Goal: Task Accomplishment & Management: Complete application form

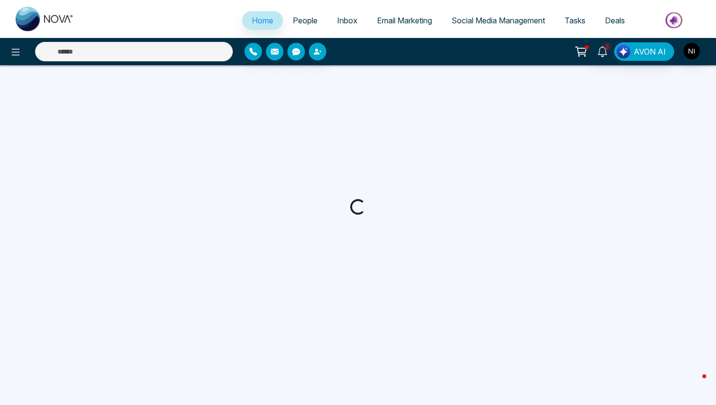
select select "*"
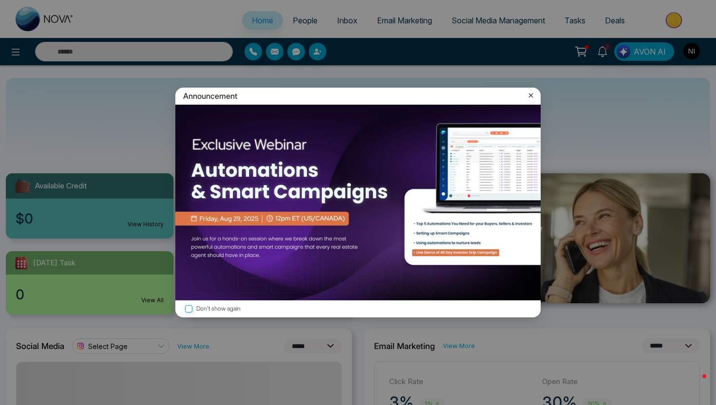
click at [26, 52] on div "Announcement Don't show again" at bounding box center [358, 202] width 716 height 405
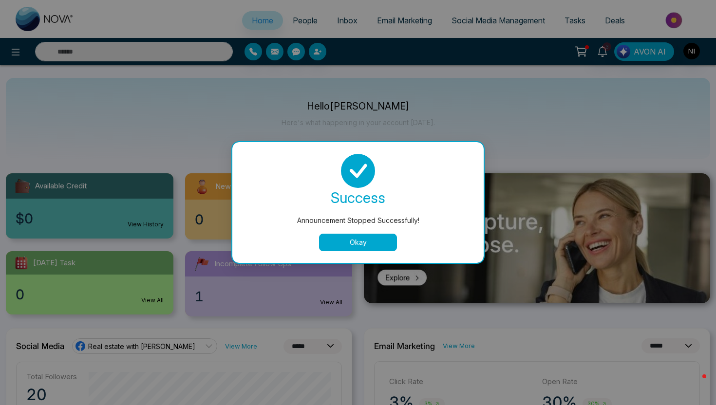
click at [226, 103] on div "Announcement Stopped Successfully! success Announcement Stopped Successfully! O…" at bounding box center [358, 202] width 716 height 405
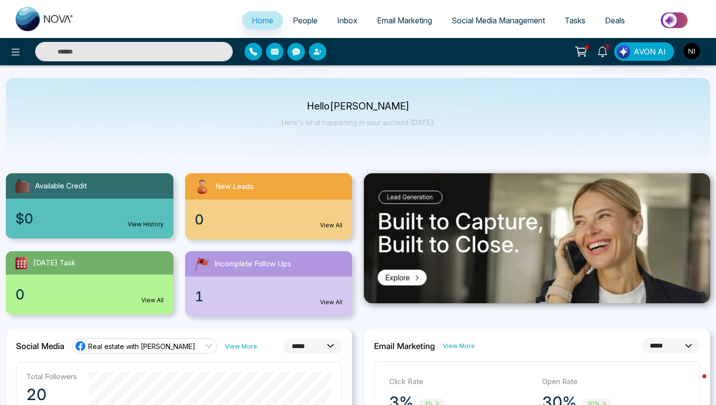
click at [26, 57] on div at bounding box center [129, 51] width 208 height 19
click at [20, 55] on icon at bounding box center [16, 52] width 12 height 12
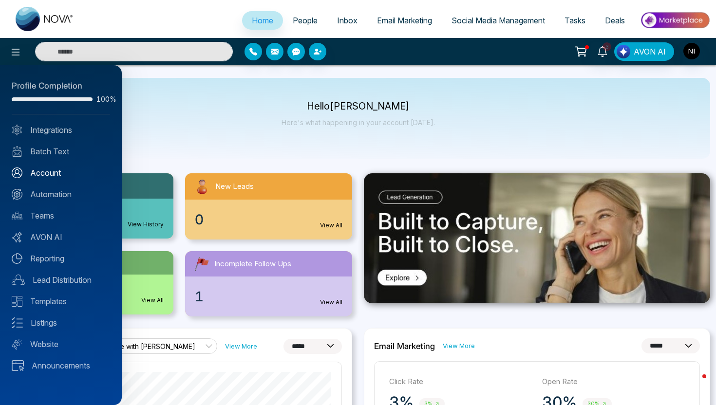
click at [51, 171] on link "Account" at bounding box center [61, 173] width 98 height 12
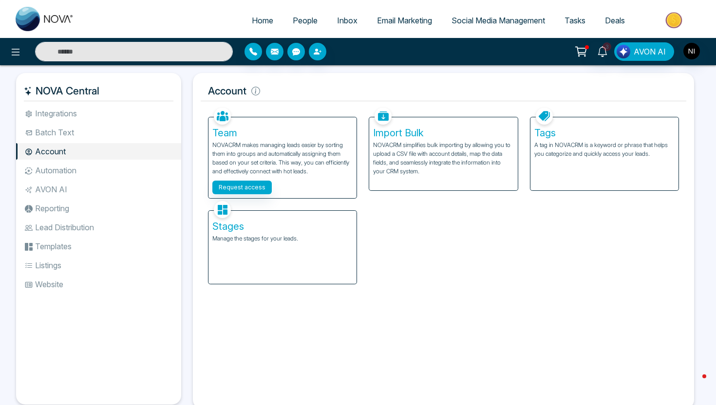
click at [70, 229] on li "Lead Distribution" at bounding box center [98, 227] width 165 height 17
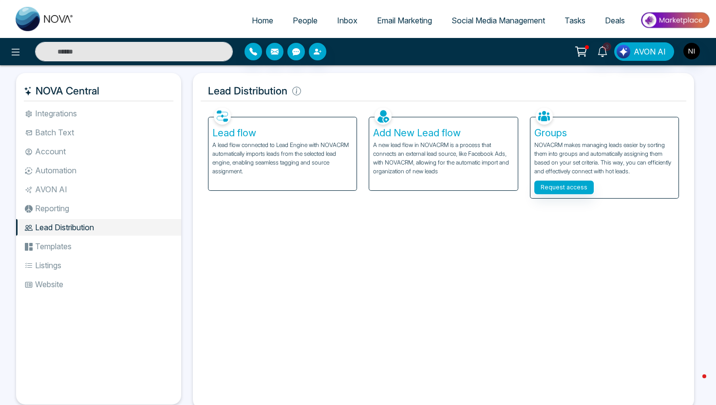
click at [295, 164] on p "A lead flow connected to Lead Engine with NOVACRM automatically imports leads f…" at bounding box center [282, 158] width 140 height 35
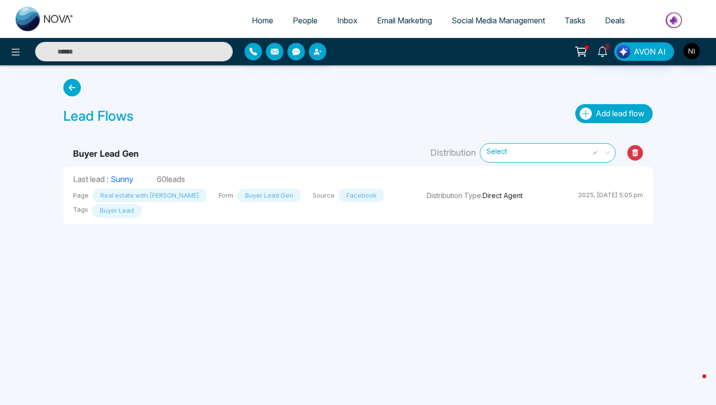
click at [626, 115] on span "Add lead flow" at bounding box center [620, 114] width 49 height 10
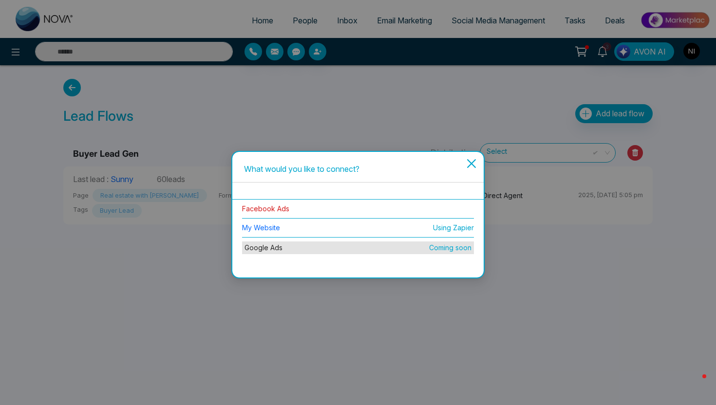
click at [275, 210] on link "Facebook Ads" at bounding box center [265, 209] width 47 height 8
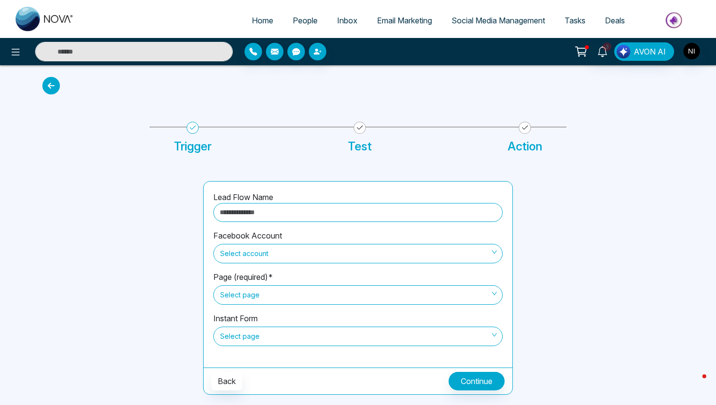
click at [273, 215] on input "text" at bounding box center [357, 212] width 289 height 19
click at [285, 257] on span "Select account" at bounding box center [358, 254] width 276 height 17
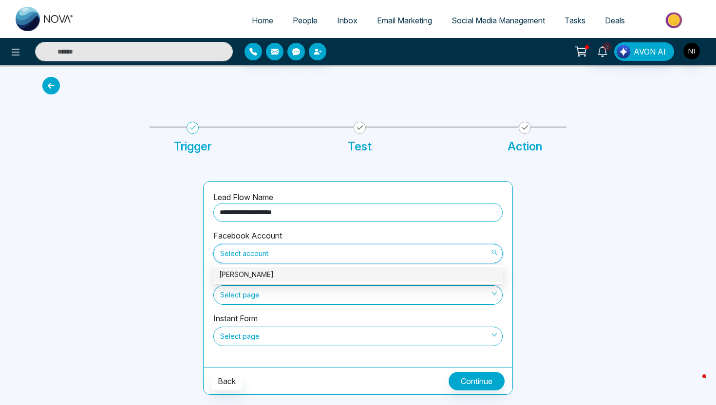
click at [265, 272] on div "Naeem Iqbal" at bounding box center [358, 274] width 278 height 11
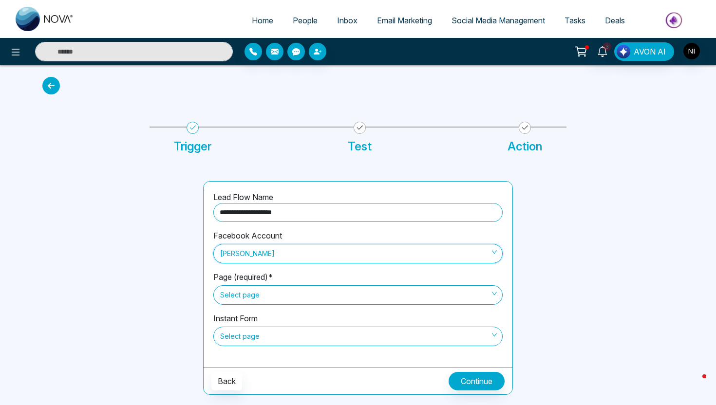
click at [304, 214] on input "**********" at bounding box center [357, 212] width 289 height 19
click at [283, 294] on span "Select page" at bounding box center [358, 295] width 276 height 17
type input "**********"
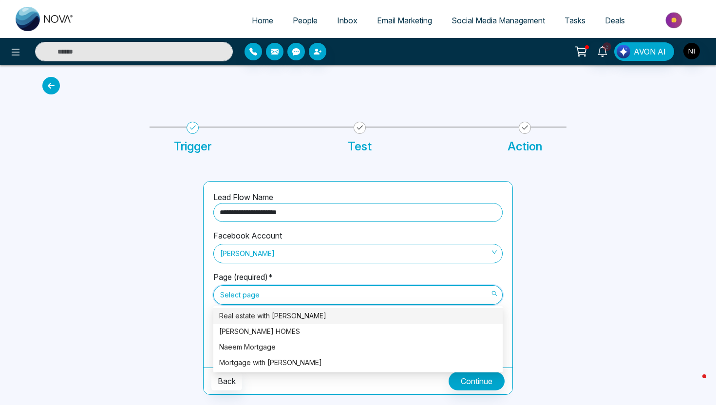
click at [273, 318] on div "Real estate with [PERSON_NAME]" at bounding box center [358, 316] width 278 height 11
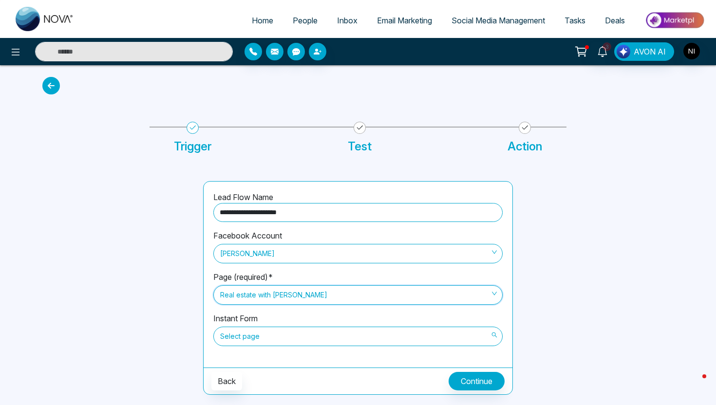
click at [303, 331] on span "Select page" at bounding box center [358, 336] width 276 height 17
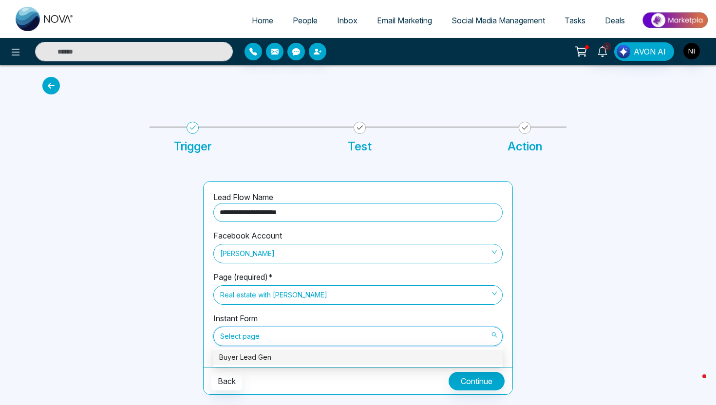
click at [280, 353] on div "Buyer Lead Gen" at bounding box center [358, 357] width 278 height 11
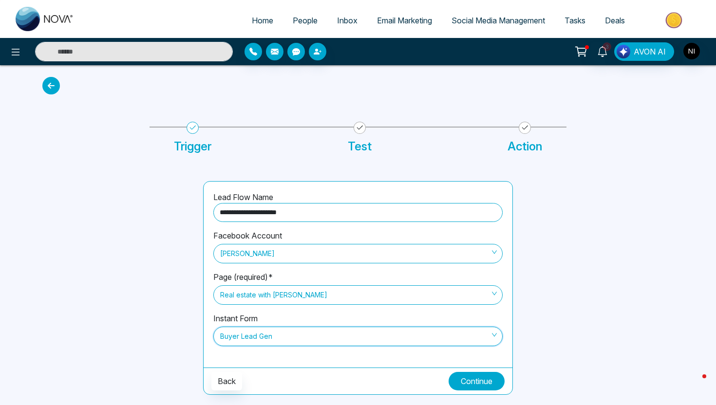
click at [474, 379] on button "Continue" at bounding box center [477, 381] width 56 height 19
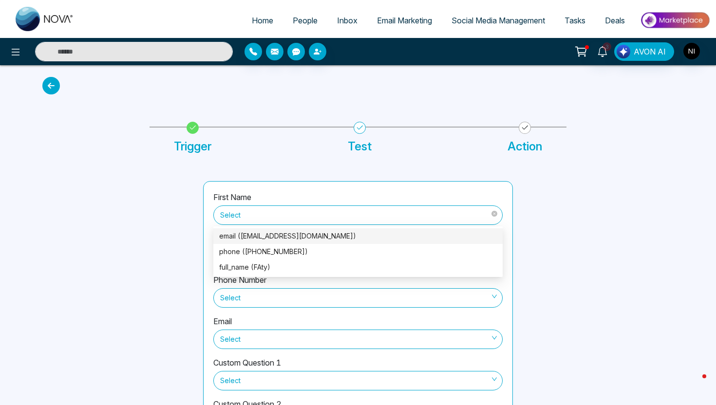
click at [265, 209] on span "Select" at bounding box center [358, 215] width 276 height 17
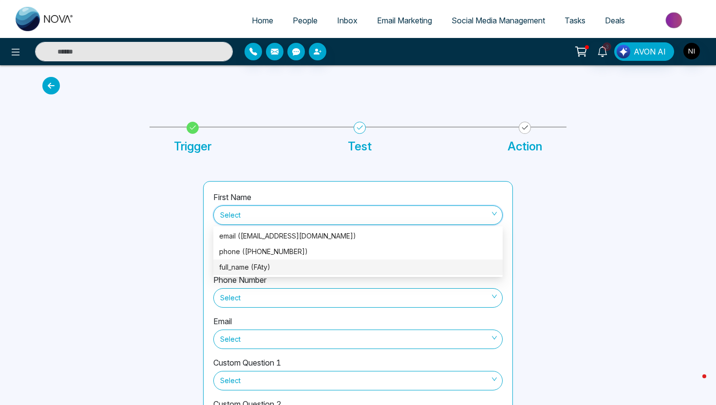
click at [251, 266] on div "full_name (FAty)" at bounding box center [358, 267] width 278 height 11
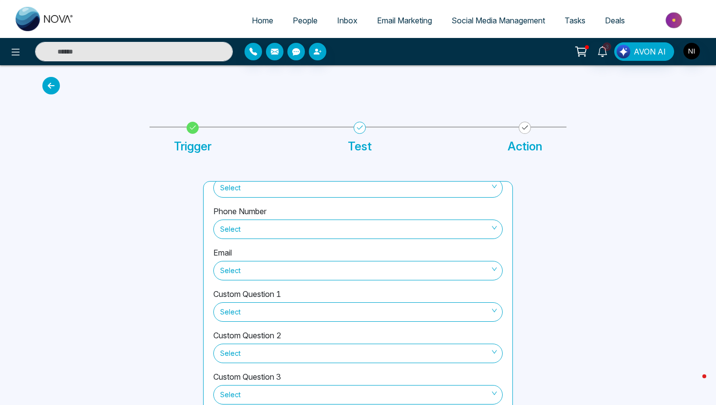
scroll to position [80, 0]
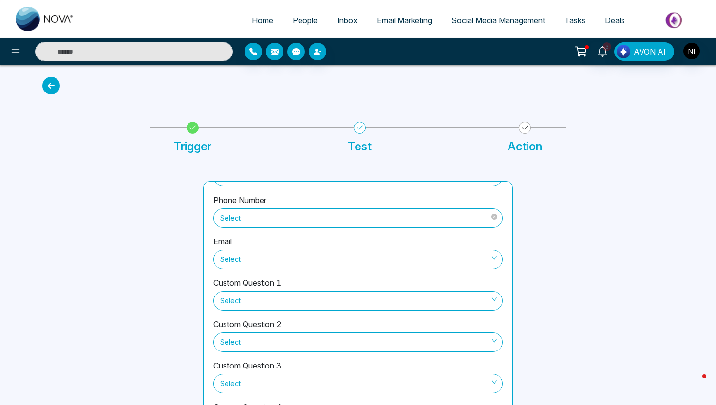
click at [276, 222] on span "Select" at bounding box center [358, 218] width 276 height 17
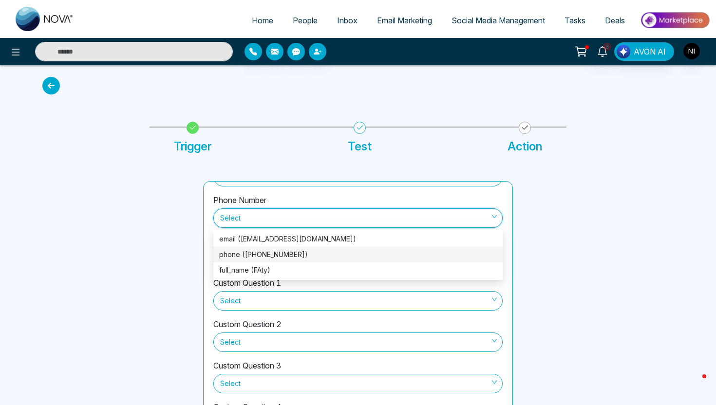
click at [249, 256] on div "phone (+14379811970)" at bounding box center [358, 254] width 278 height 11
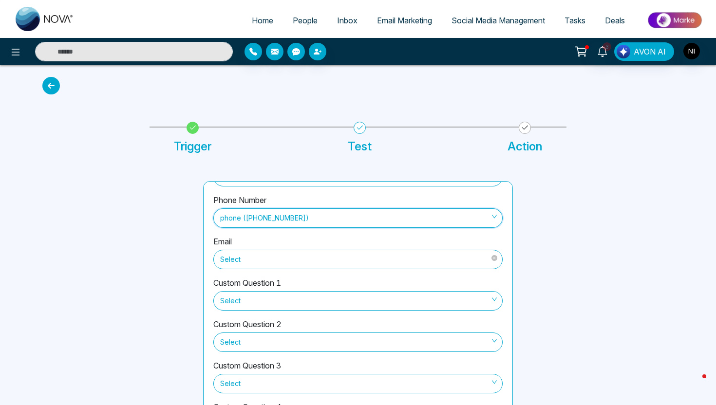
click at [260, 259] on span "Select" at bounding box center [358, 259] width 276 height 17
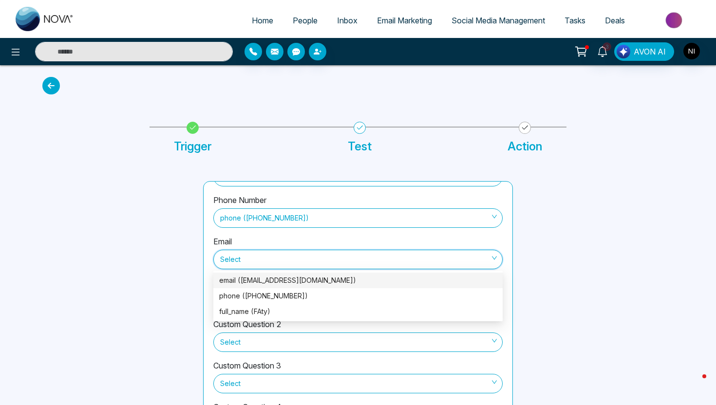
click at [249, 282] on div "email (fbirkdar@icloud.com)" at bounding box center [358, 280] width 278 height 11
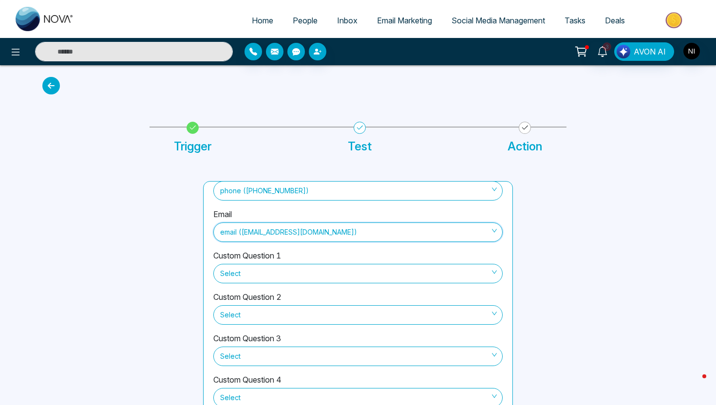
scroll to position [47, 0]
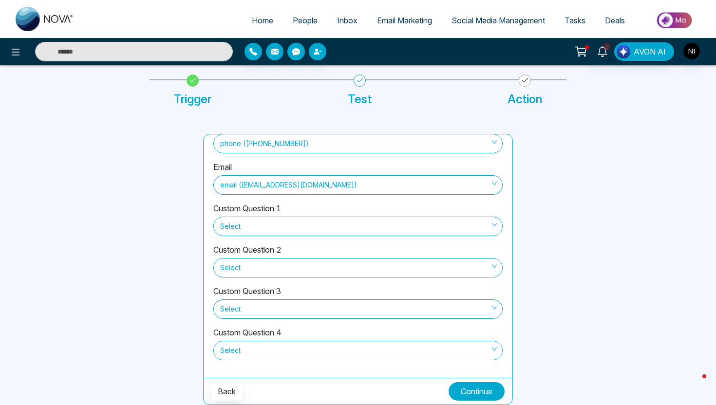
click at [468, 391] on button "Continue" at bounding box center [477, 391] width 56 height 19
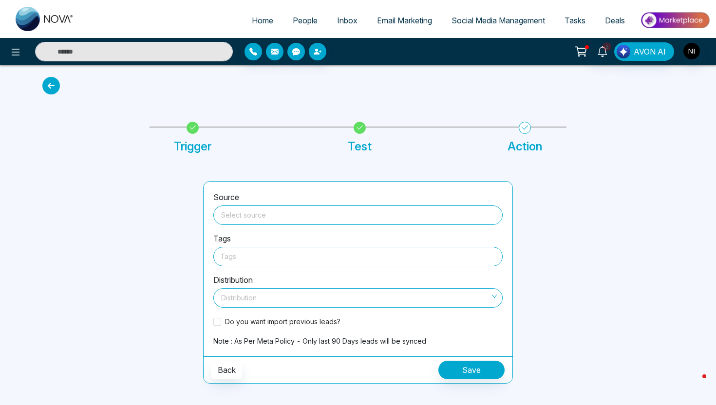
click at [274, 216] on input "search" at bounding box center [358, 213] width 278 height 15
click at [251, 214] on input "search" at bounding box center [358, 213] width 278 height 15
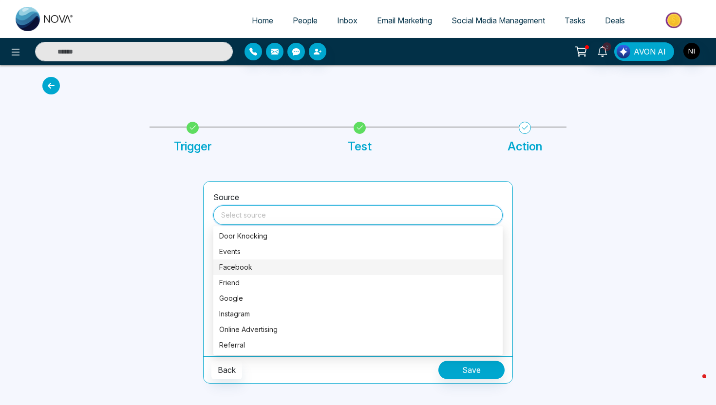
click at [260, 267] on div "Facebook" at bounding box center [358, 267] width 278 height 11
type input "********"
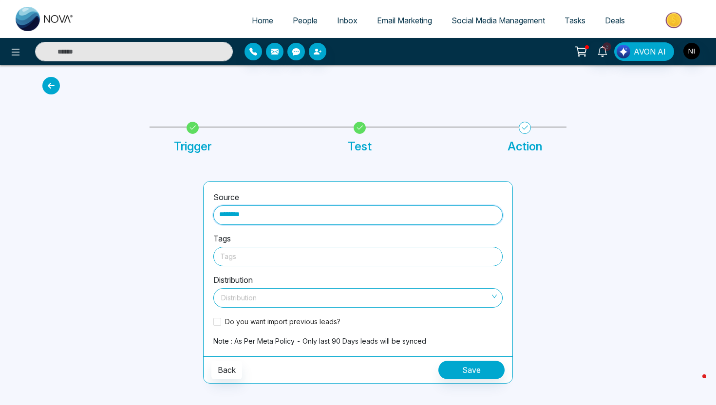
click at [264, 256] on div at bounding box center [358, 256] width 276 height 12
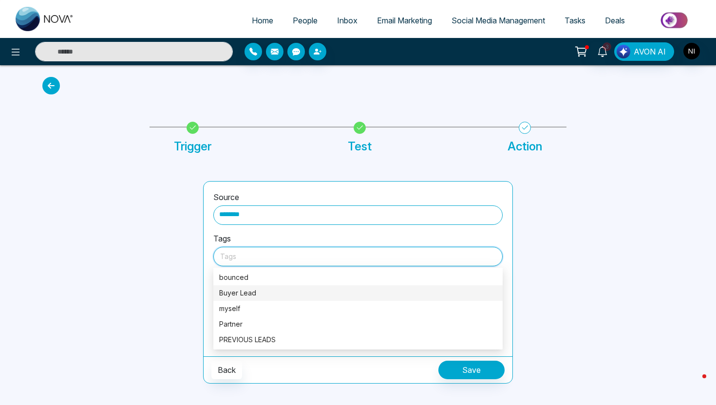
click at [251, 292] on div "Buyer Lead" at bounding box center [358, 293] width 278 height 11
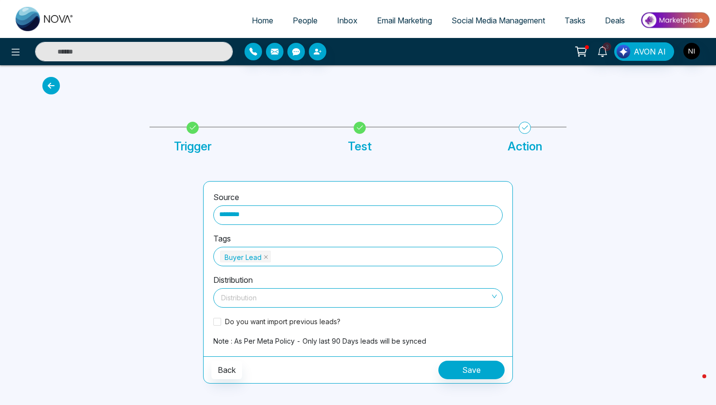
click at [148, 295] on div at bounding box center [117, 282] width 161 height 203
click at [297, 295] on input "search" at bounding box center [354, 296] width 271 height 15
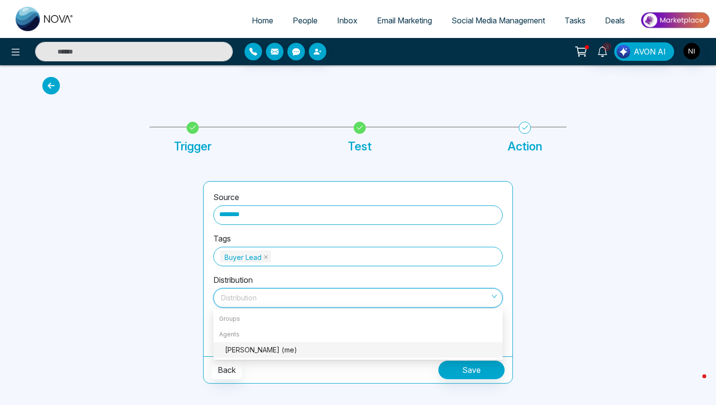
click at [256, 352] on div "NAEEM IQBAL (me)" at bounding box center [361, 350] width 272 height 11
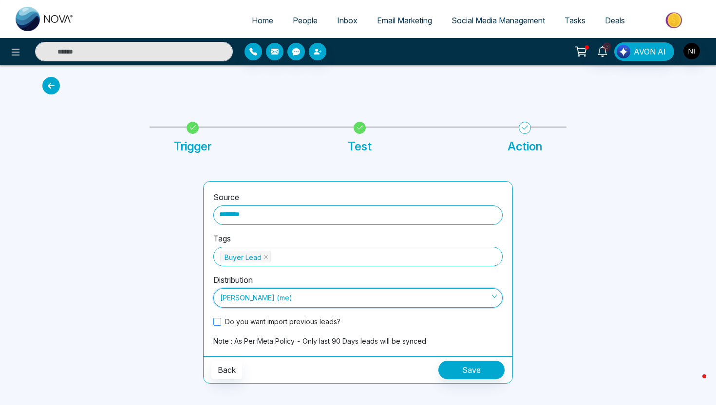
click at [218, 323] on span at bounding box center [217, 322] width 8 height 8
click at [479, 367] on button "Save" at bounding box center [471, 370] width 66 height 19
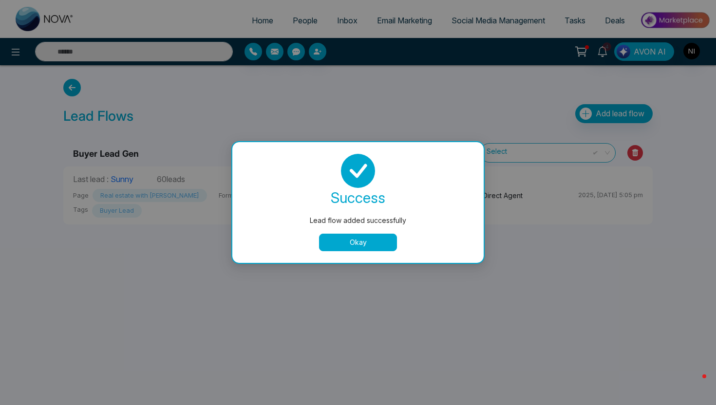
click at [360, 245] on button "Okay" at bounding box center [358, 243] width 78 height 18
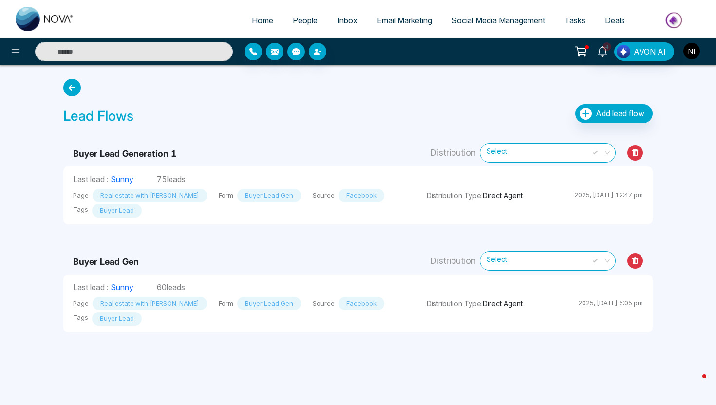
click at [693, 56] on img "button" at bounding box center [691, 51] width 17 height 17
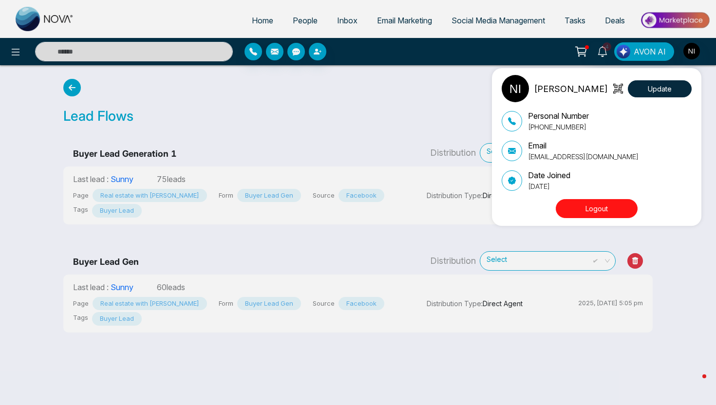
click at [607, 209] on button "Logout" at bounding box center [597, 208] width 82 height 19
